Goal: Check status: Check status

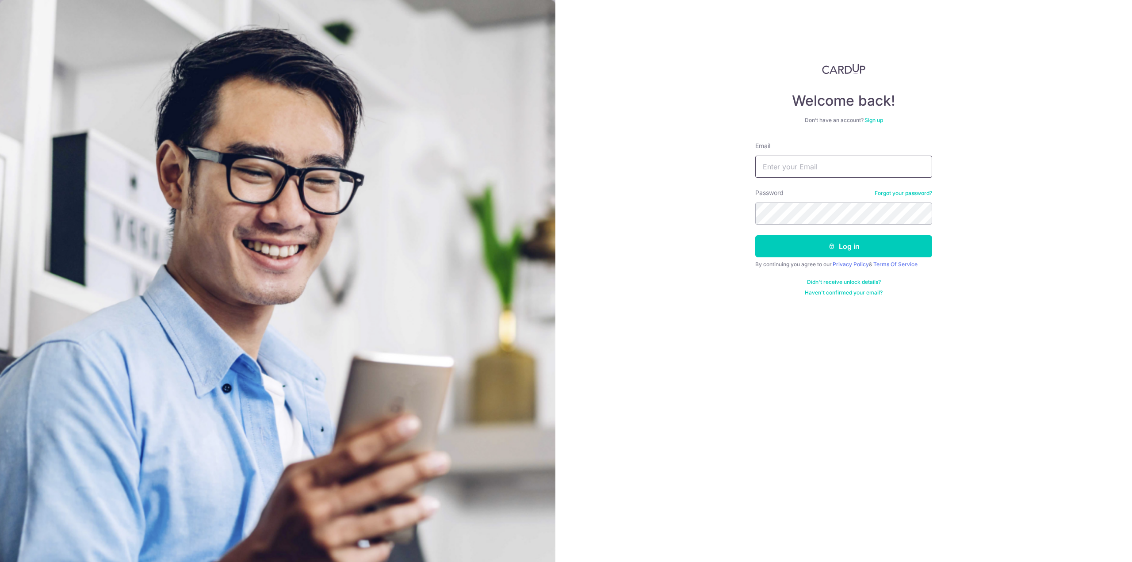
drag, startPoint x: 773, startPoint y: 171, endPoint x: 781, endPoint y: 170, distance: 8.0
click at [773, 171] on input "Email" at bounding box center [843, 167] width 177 height 22
type input "[EMAIL_ADDRESS][DOMAIN_NAME]"
click at [923, 215] on div at bounding box center [924, 213] width 7 height 7
click at [856, 238] on button "Log in" at bounding box center [843, 246] width 177 height 22
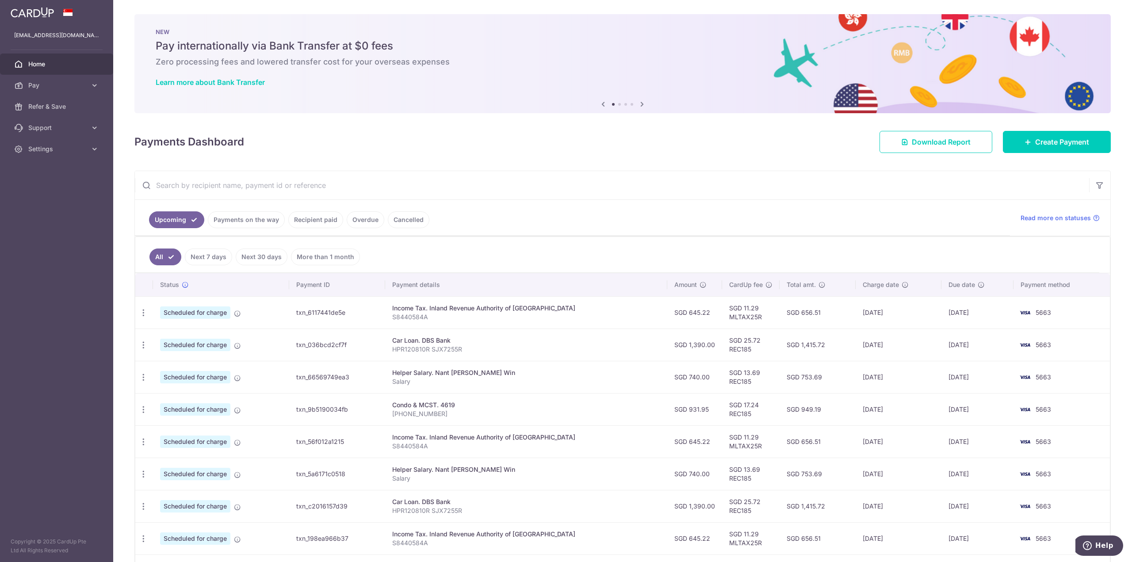
click at [265, 217] on link "Payments on the way" at bounding box center [246, 219] width 77 height 17
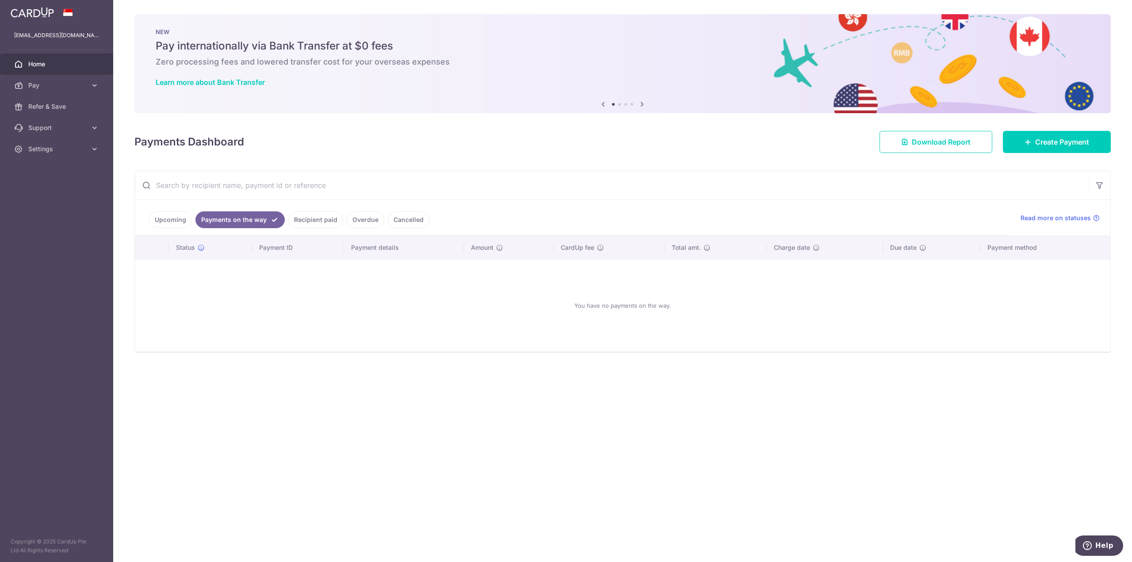
click at [318, 217] on link "Recipient paid" at bounding box center [315, 219] width 55 height 17
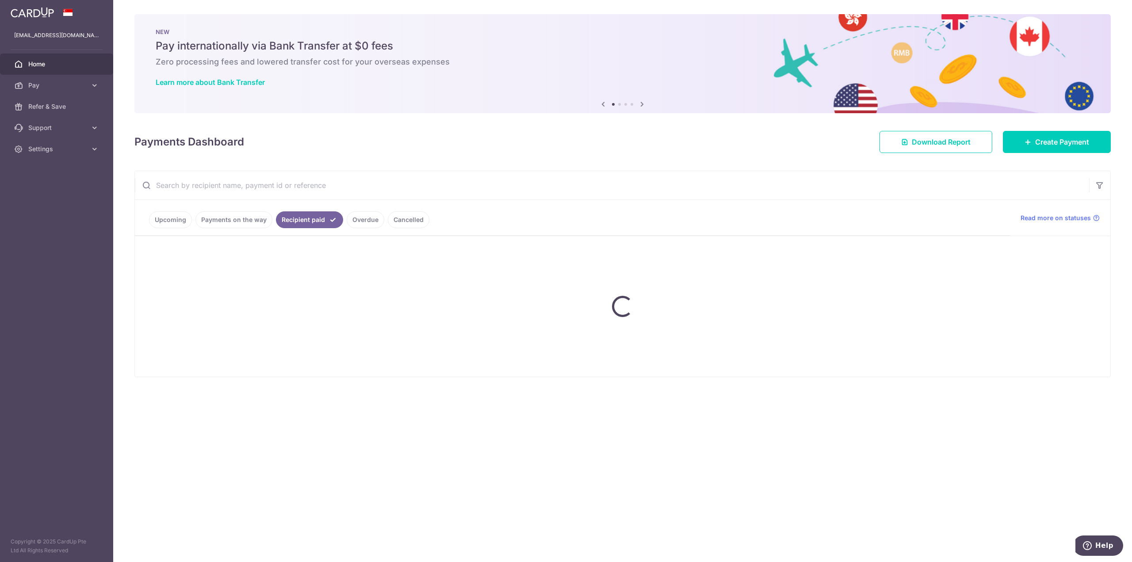
click at [368, 224] on link "Overdue" at bounding box center [366, 219] width 38 height 17
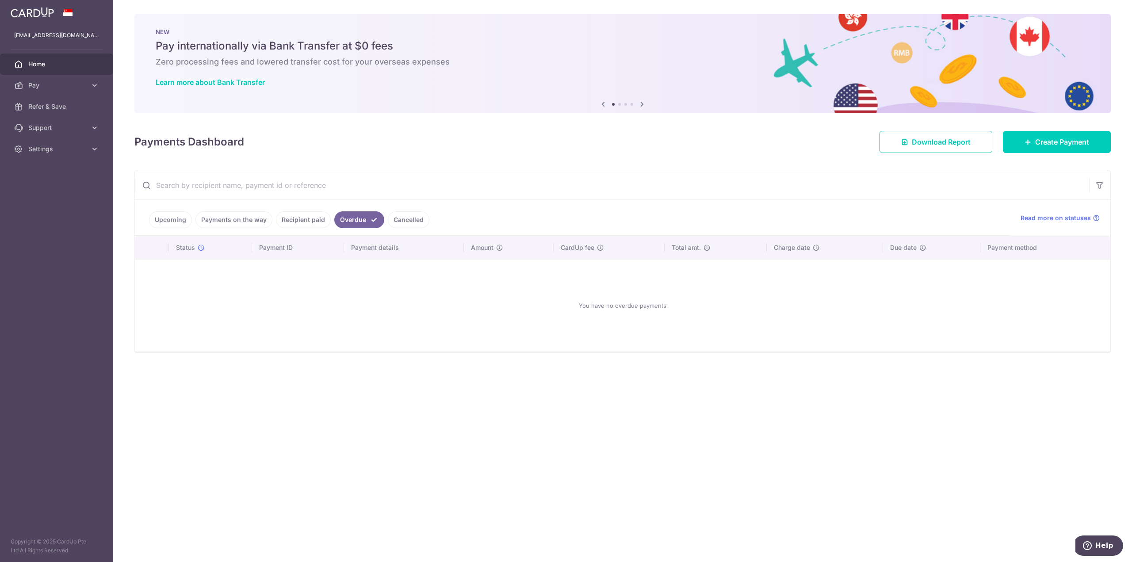
click at [320, 219] on link "Recipient paid" at bounding box center [303, 219] width 55 height 17
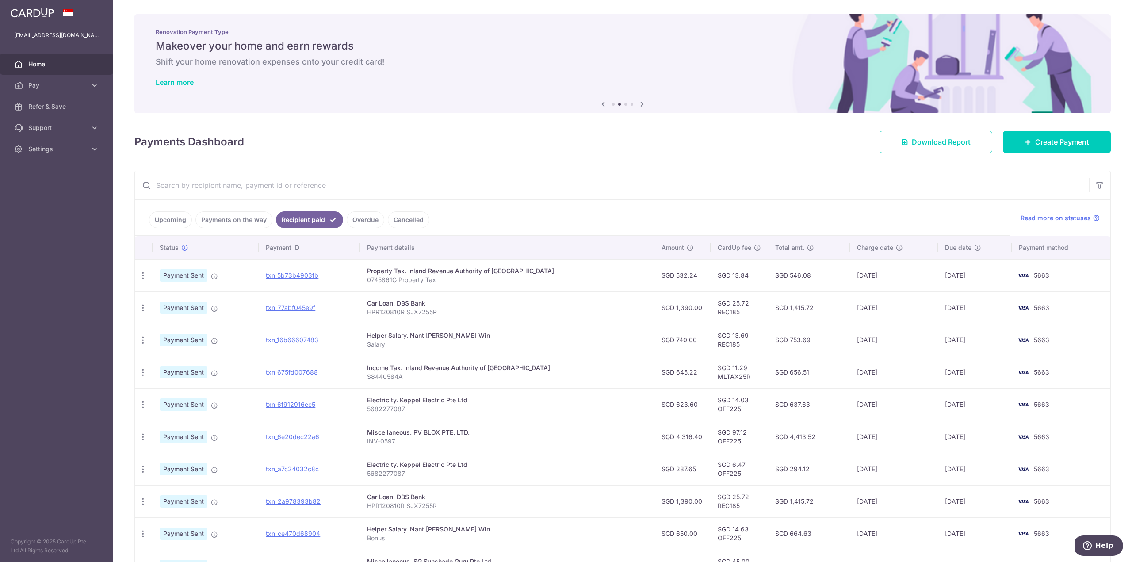
drag, startPoint x: 657, startPoint y: 276, endPoint x: 681, endPoint y: 275, distance: 24.3
click at [681, 275] on td "SGD 532.24" at bounding box center [683, 275] width 56 height 32
copy td "532.24"
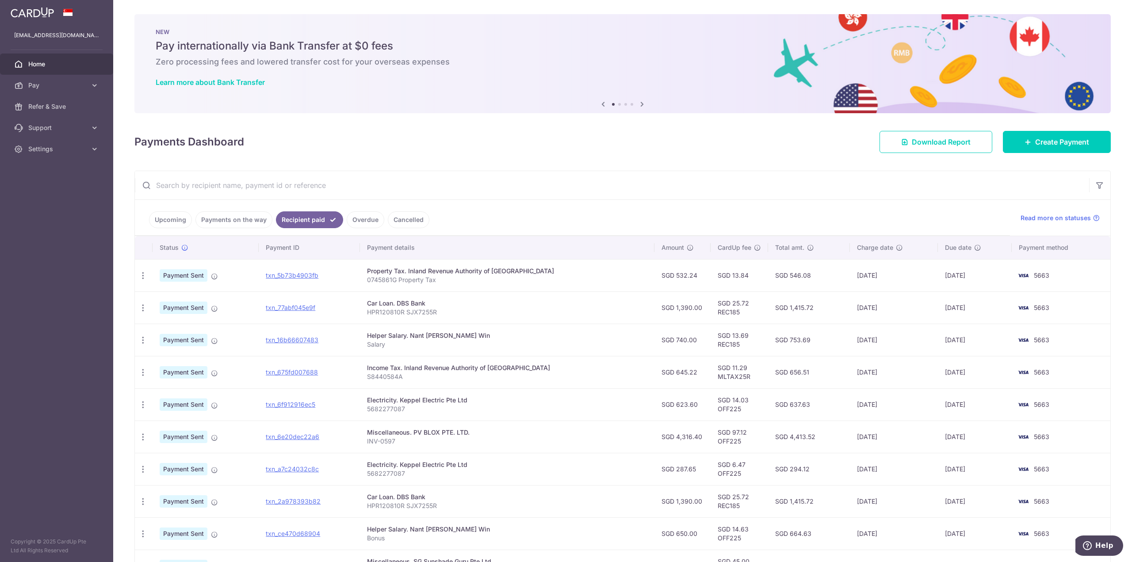
click at [617, 195] on input "text" at bounding box center [612, 185] width 954 height 28
click at [75, 151] on span "Settings" at bounding box center [57, 149] width 58 height 9
click at [40, 188] on span "Logout" at bounding box center [57, 191] width 58 height 9
